Goal: Task Accomplishment & Management: Complete application form

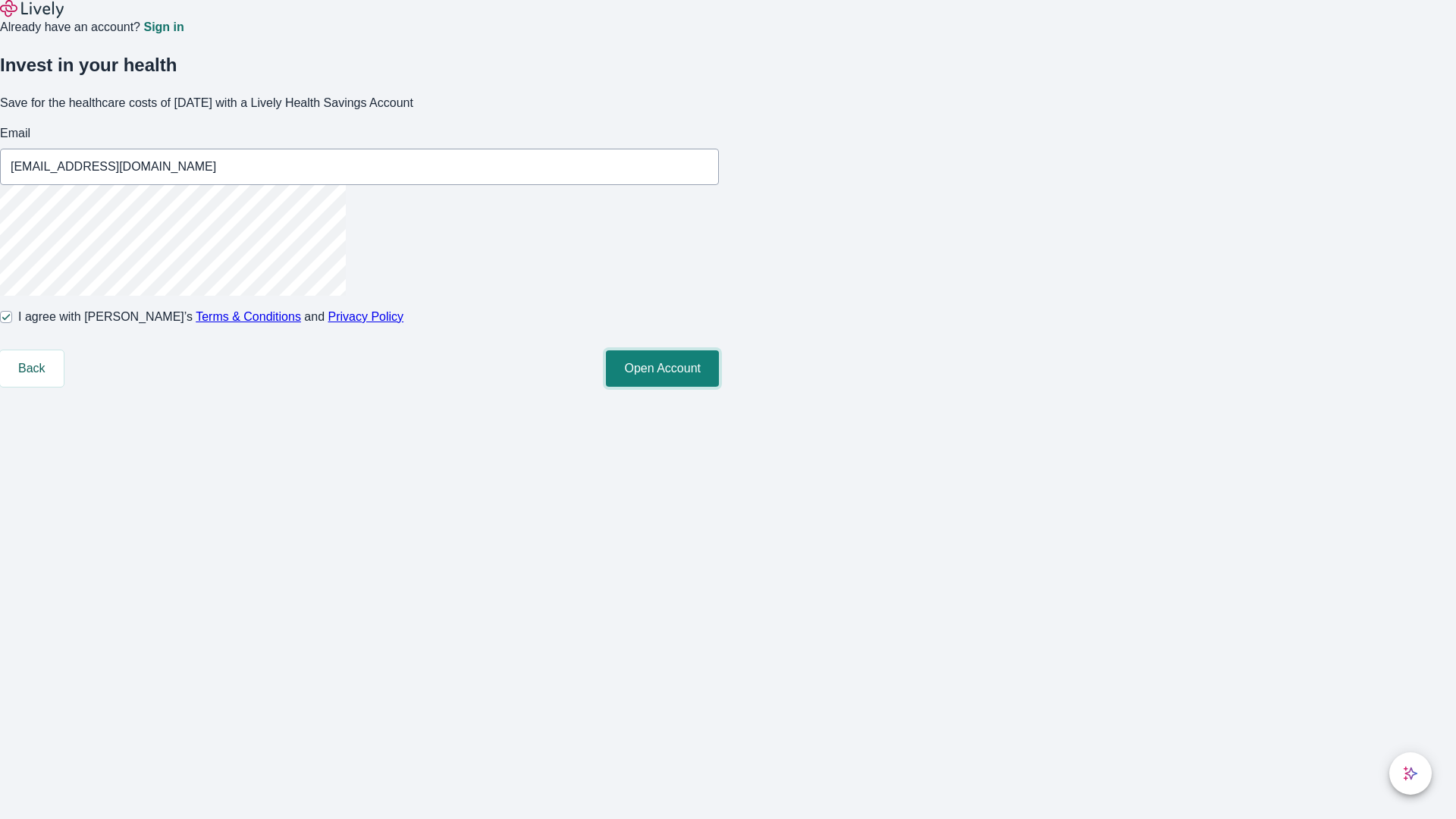
click at [719, 386] on button "Open Account" at bounding box center [663, 368] width 113 height 37
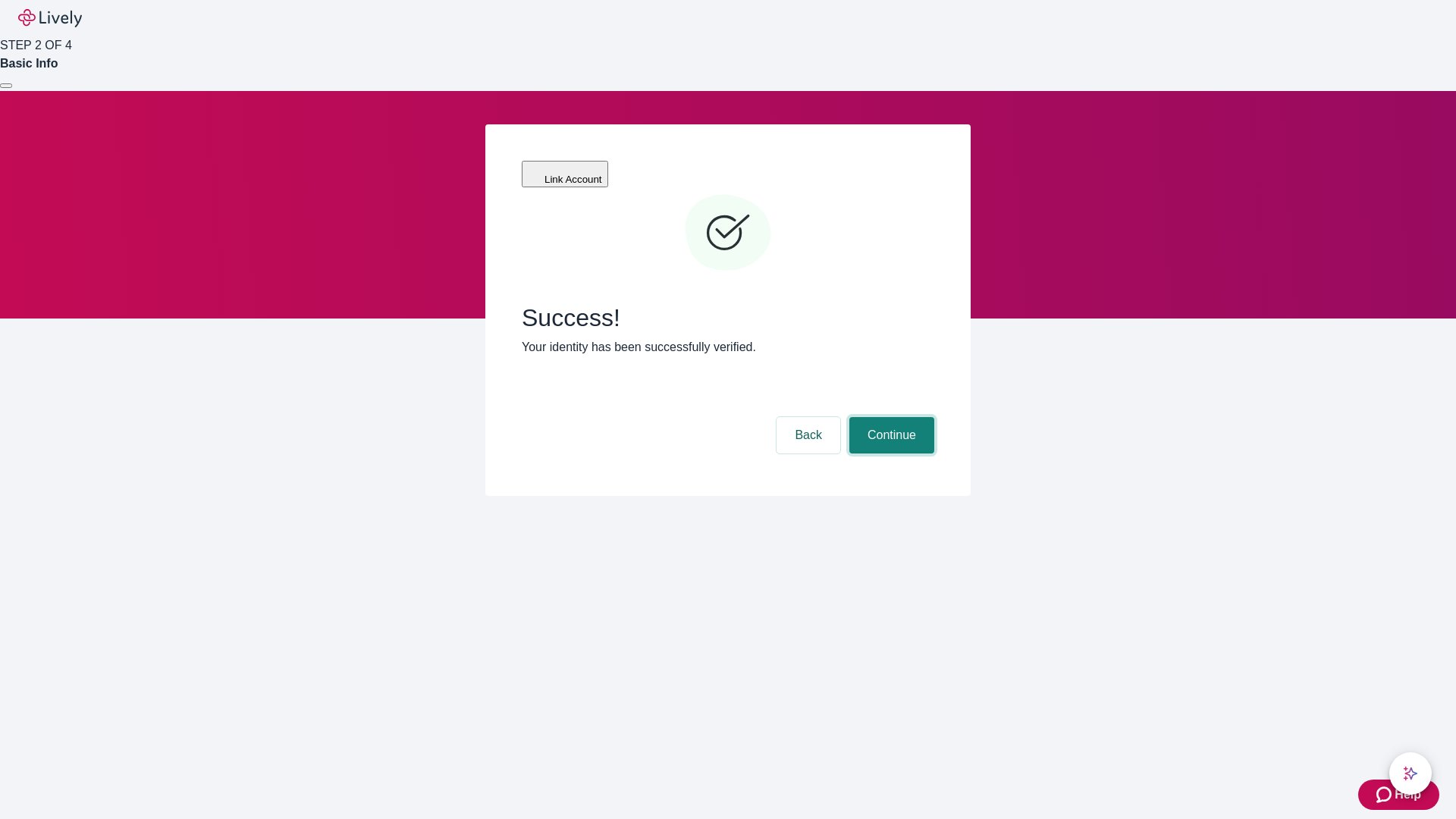
click at [889, 417] on button "Continue" at bounding box center [891, 436] width 85 height 37
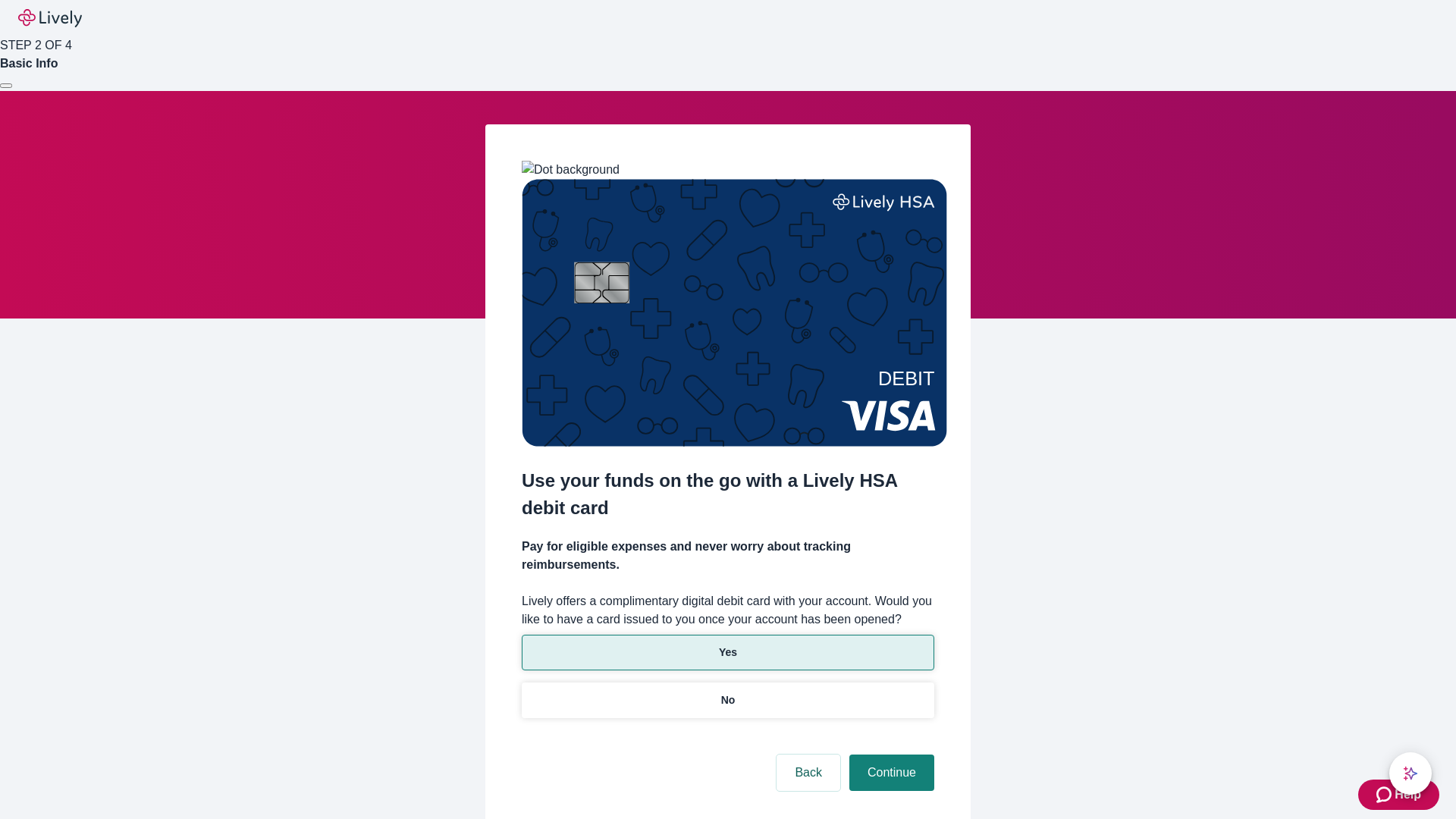
click at [727, 644] on p "Yes" at bounding box center [728, 652] width 18 height 16
click at [889, 755] on button "Continue" at bounding box center [891, 773] width 85 height 37
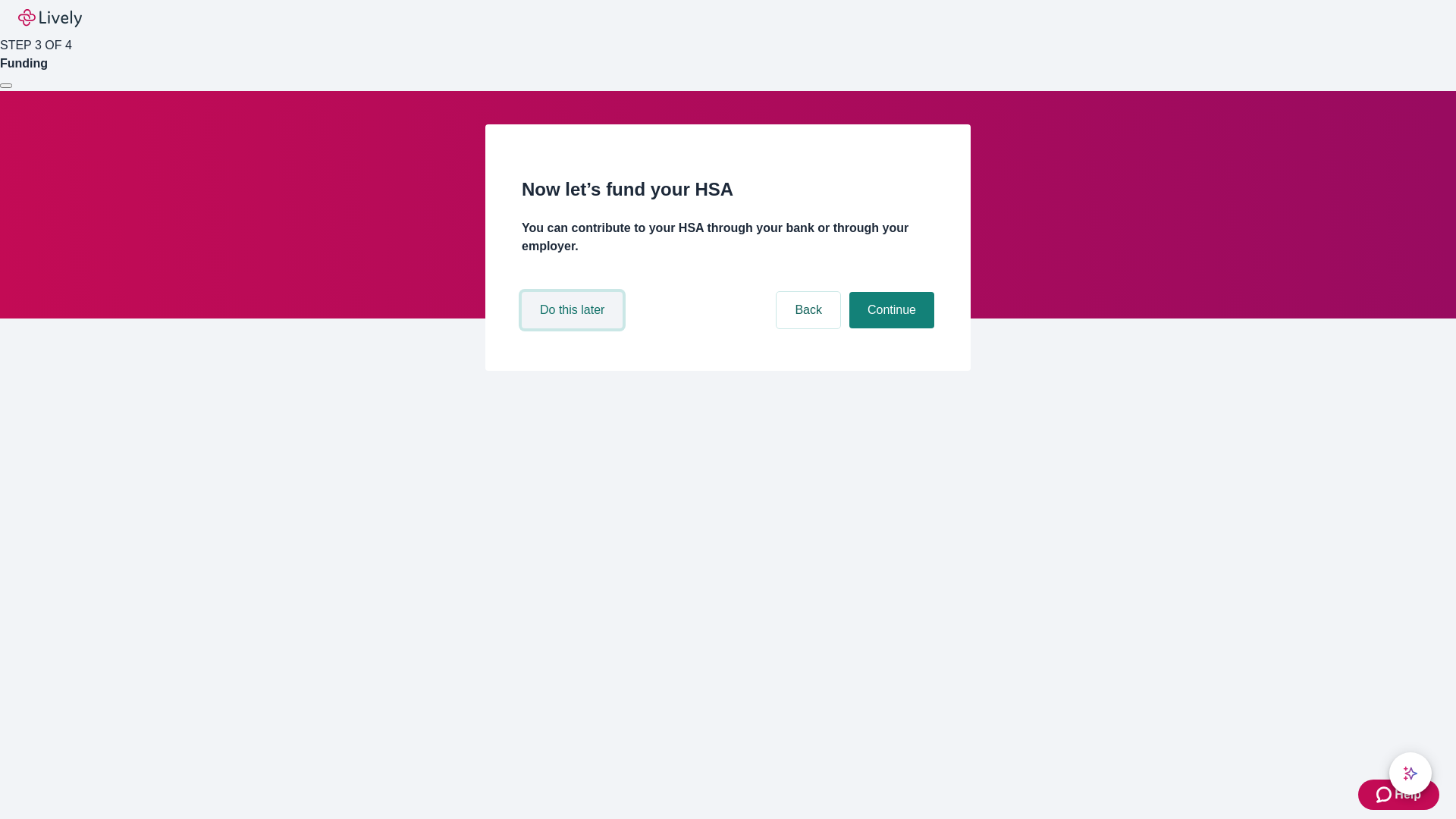
click at [574, 329] on button "Do this later" at bounding box center [571, 310] width 101 height 37
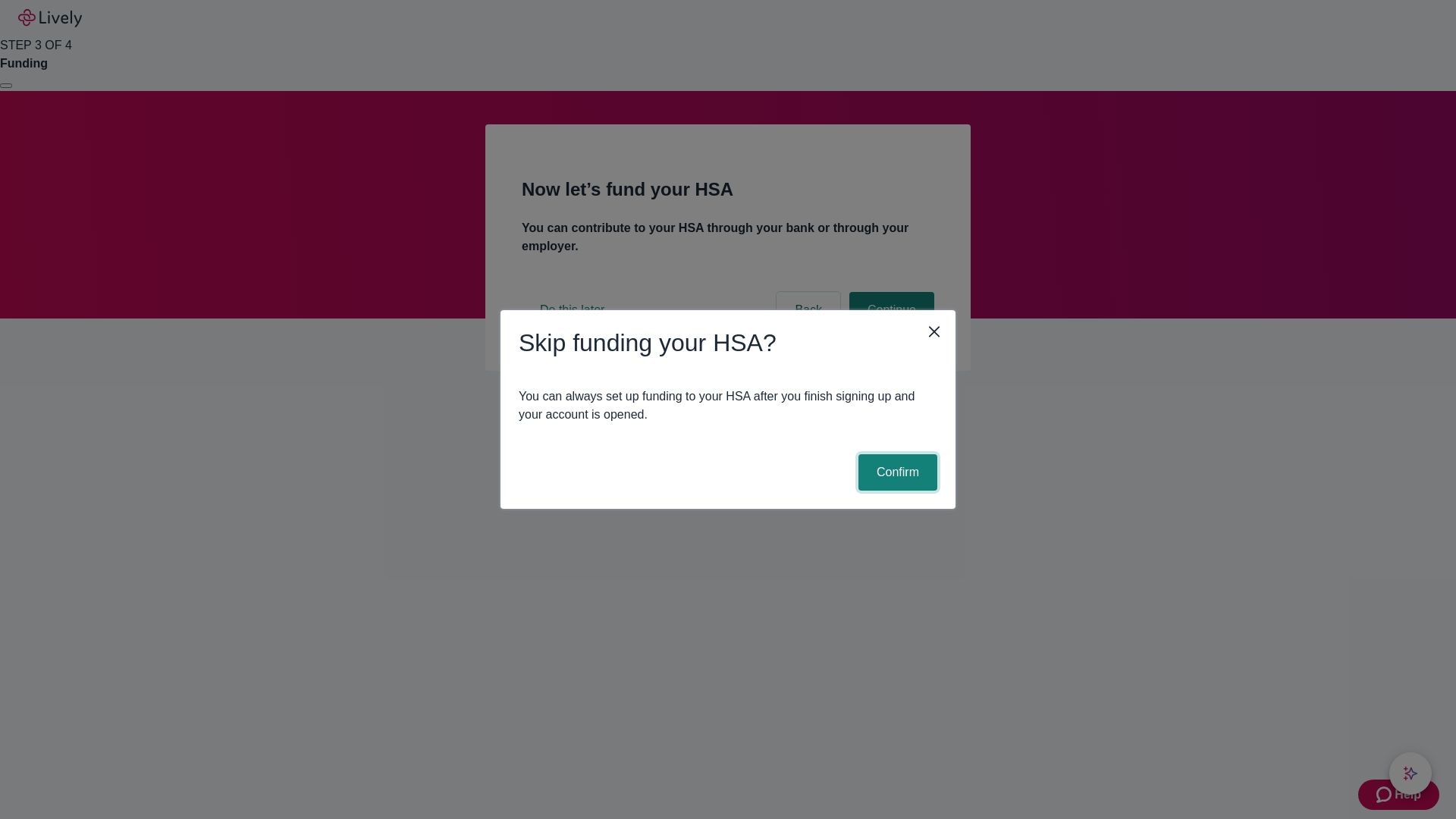
click at [896, 472] on button "Confirm" at bounding box center [897, 472] width 79 height 37
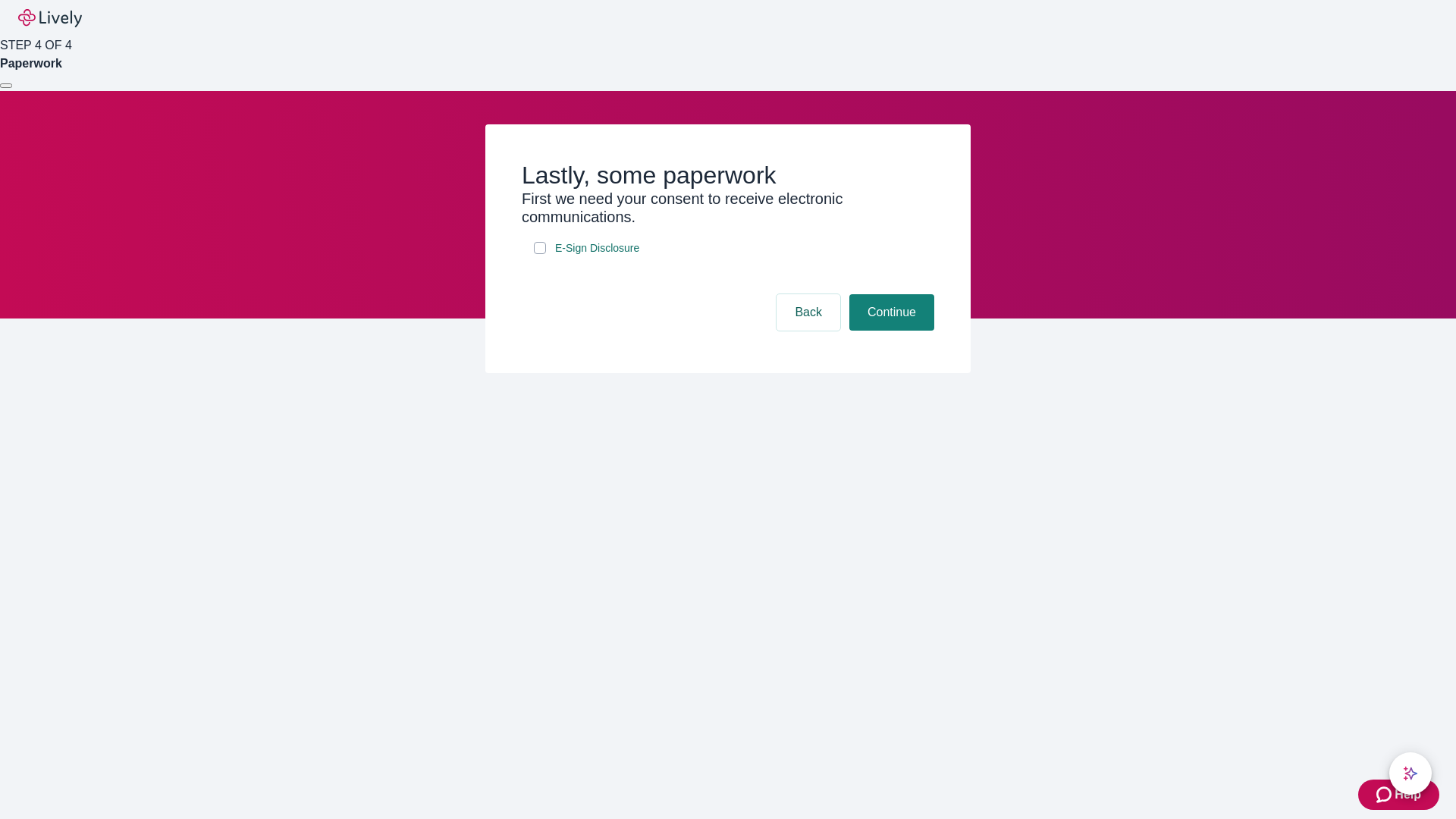
click at [540, 254] on input "E-Sign Disclosure" at bounding box center [540, 248] width 12 height 12
checkbox input "true"
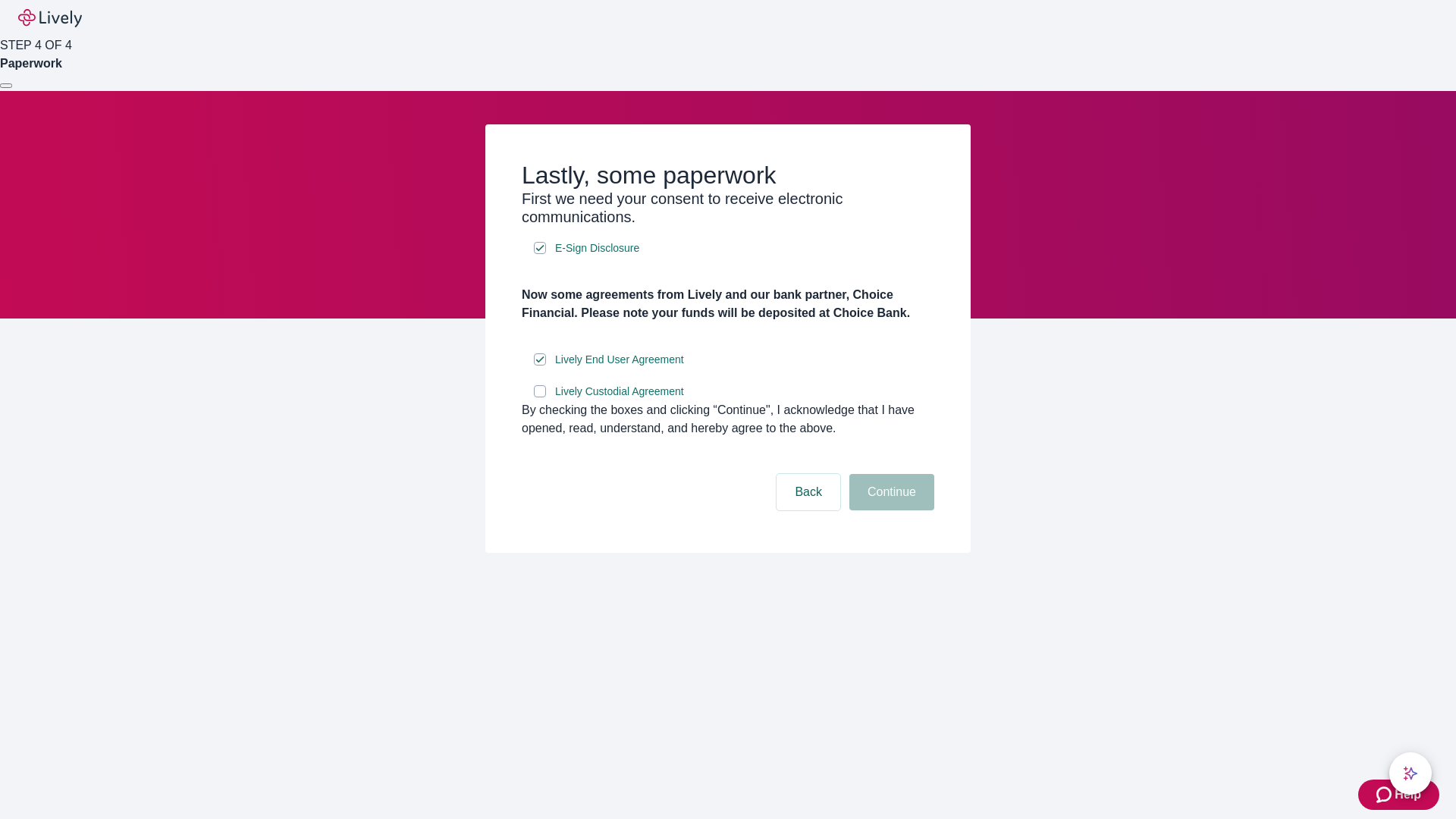
click at [540, 398] on input "Lively Custodial Agreement" at bounding box center [540, 390] width 12 height 12
checkbox input "true"
click at [889, 510] on button "Continue" at bounding box center [891, 492] width 85 height 37
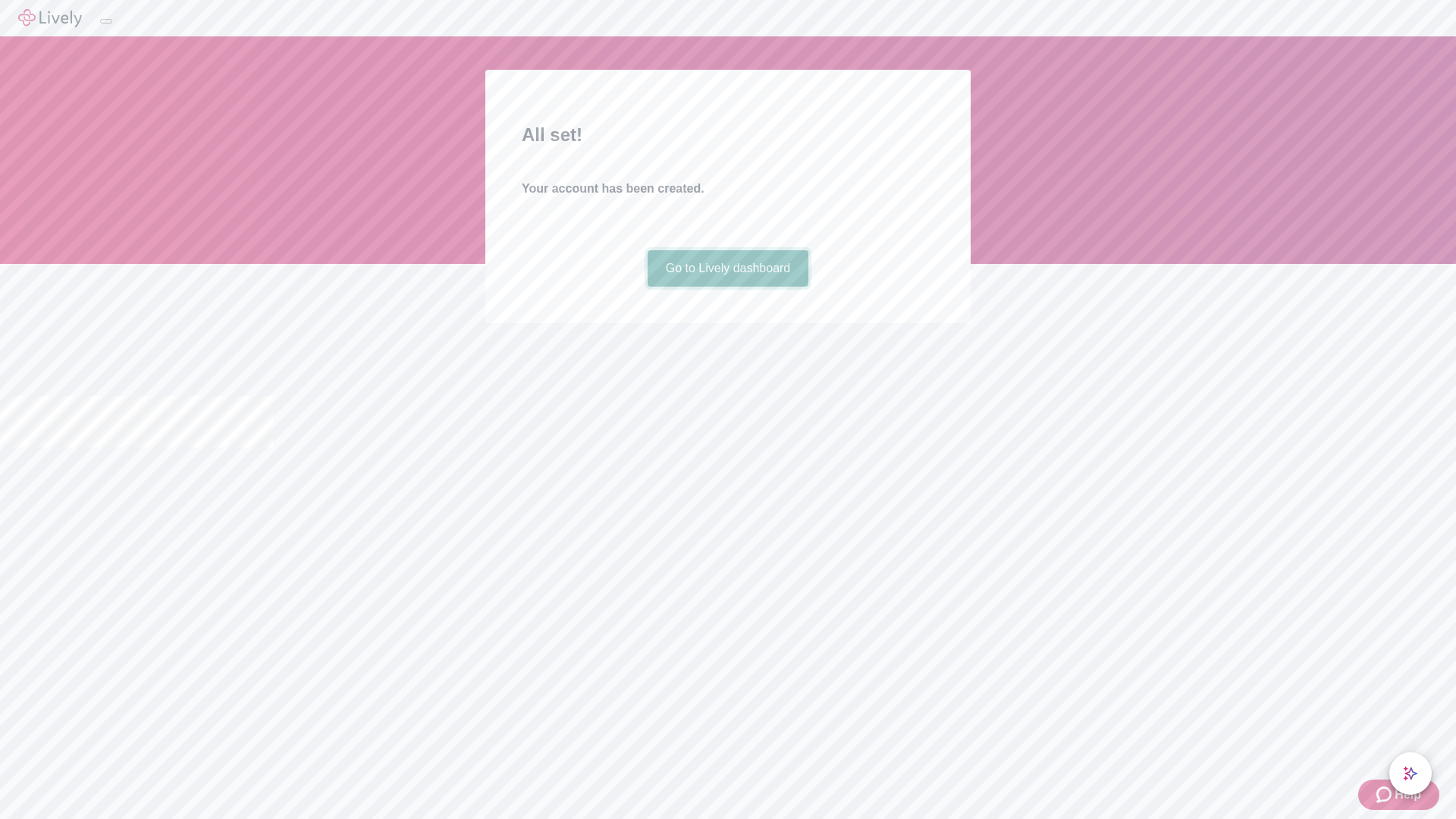
click at [727, 286] on link "Go to Lively dashboard" at bounding box center [728, 268] width 162 height 37
